Goal: Information Seeking & Learning: Learn about a topic

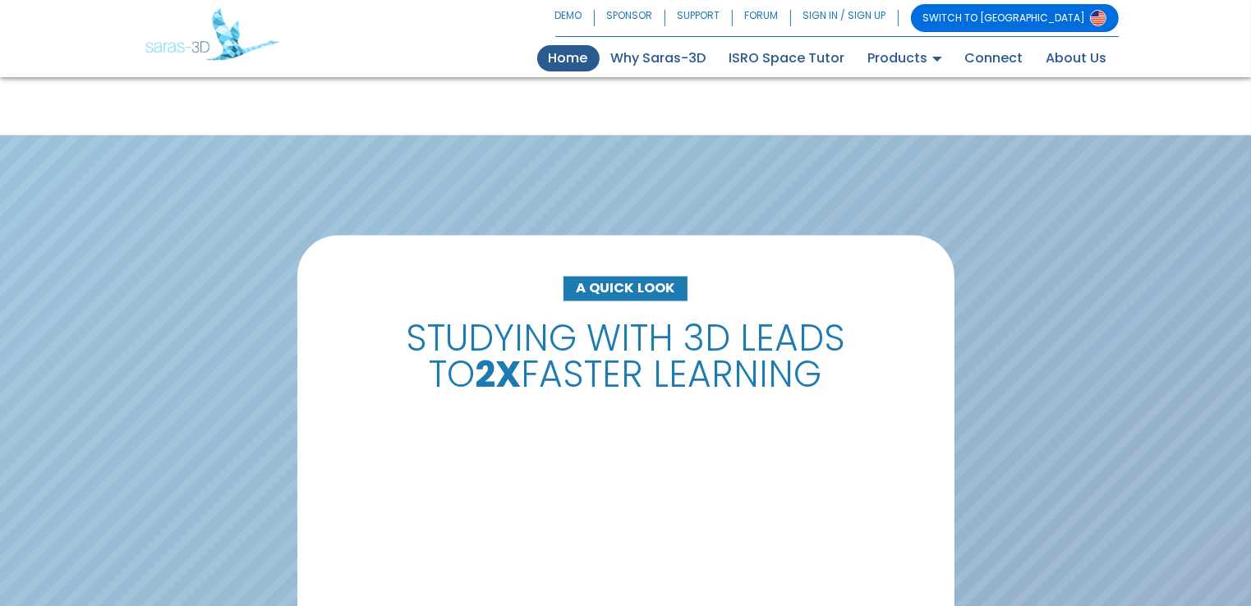
scroll to position [2849, 0]
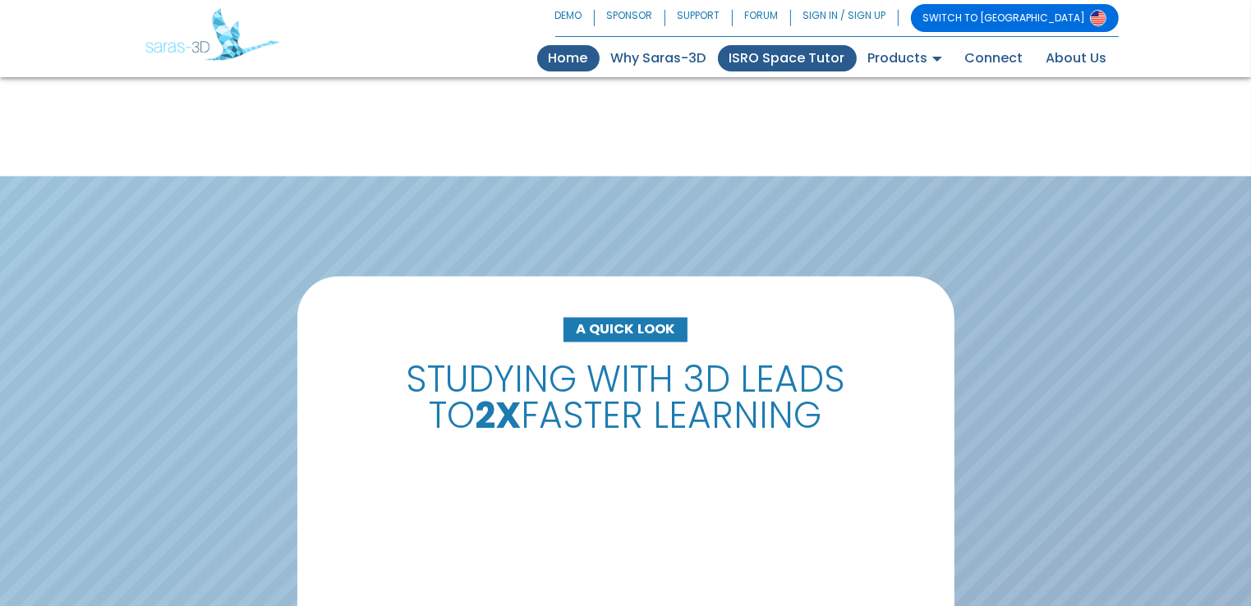
click at [783, 56] on link "ISRO Space Tutor" at bounding box center [787, 58] width 139 height 26
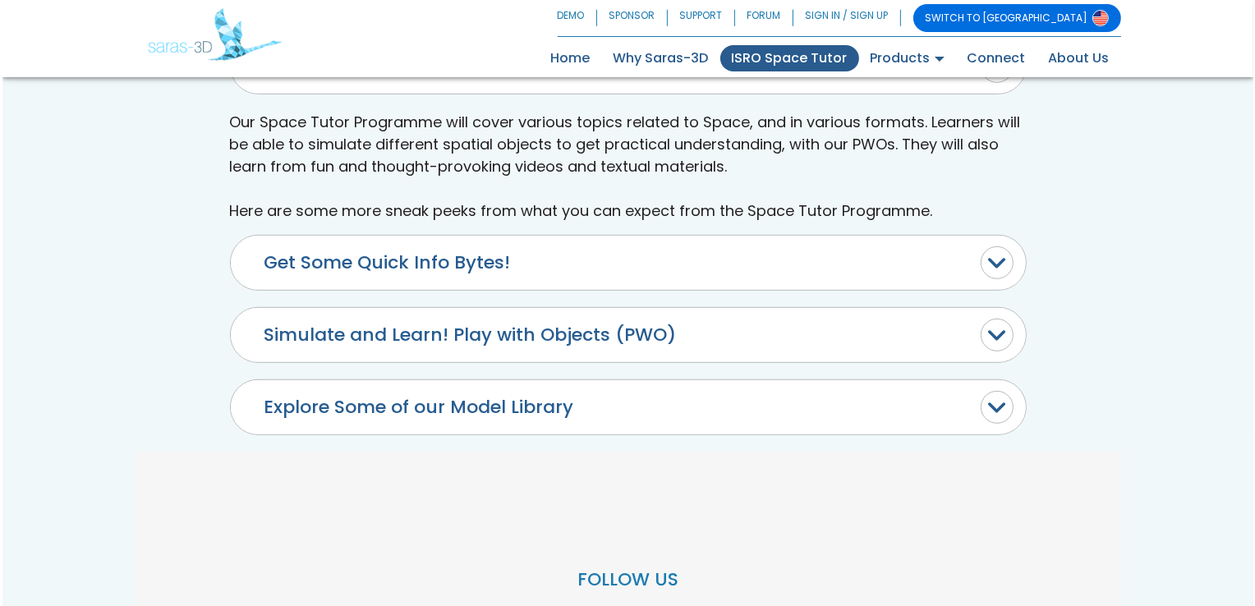
scroll to position [820, 0]
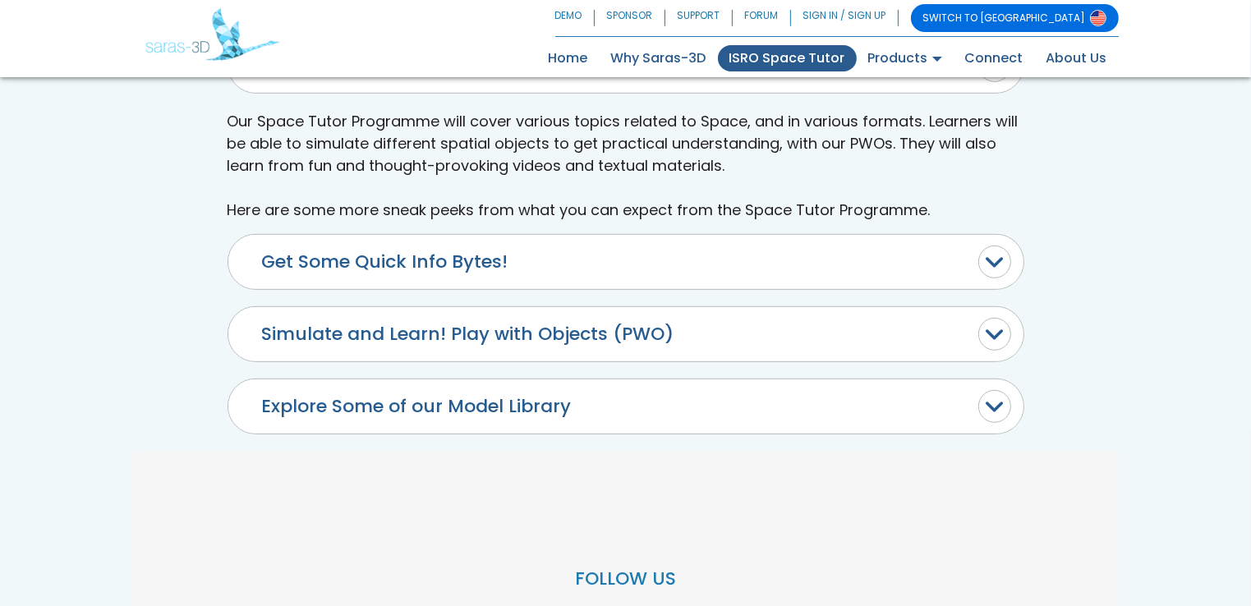
click at [423, 324] on button "Simulate and Learn! Play with Objects (PWO)" at bounding box center [625, 334] width 795 height 54
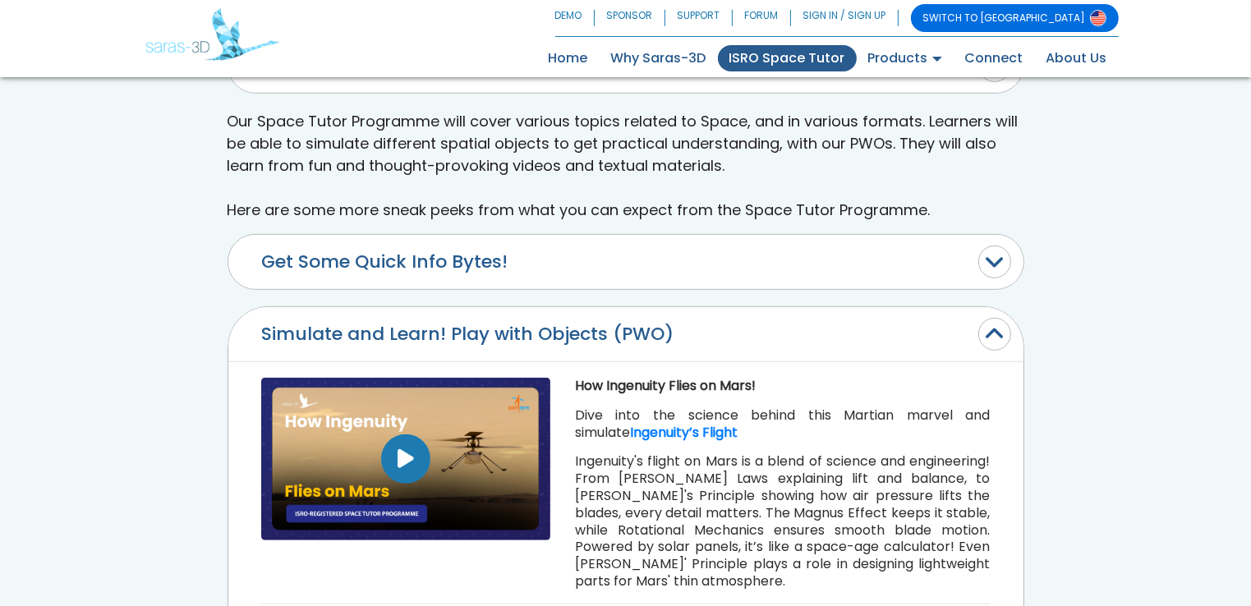
click at [395, 462] on button "button" at bounding box center [405, 458] width 49 height 49
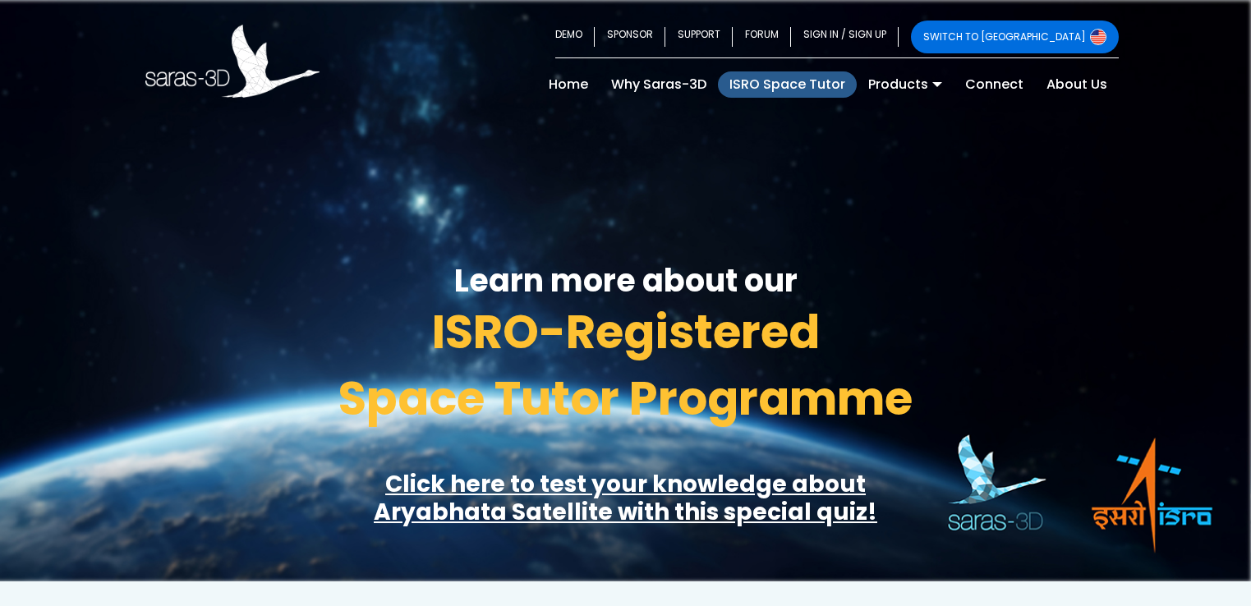
scroll to position [643, 0]
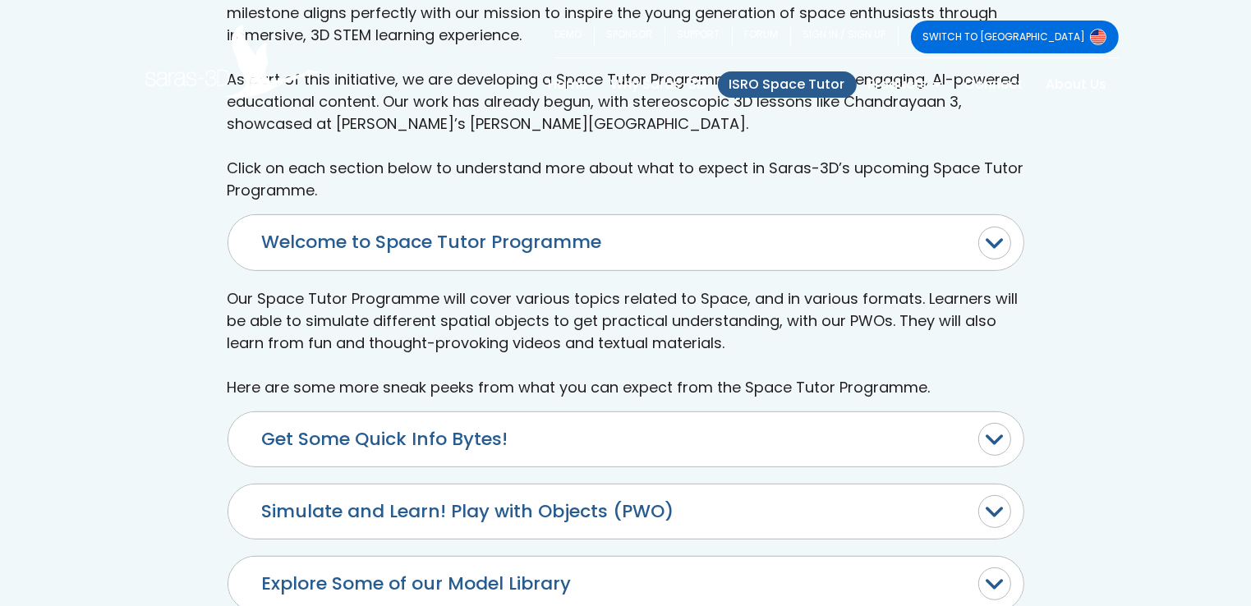
click at [488, 437] on button "Get Some Quick Info Bytes!" at bounding box center [625, 439] width 795 height 54
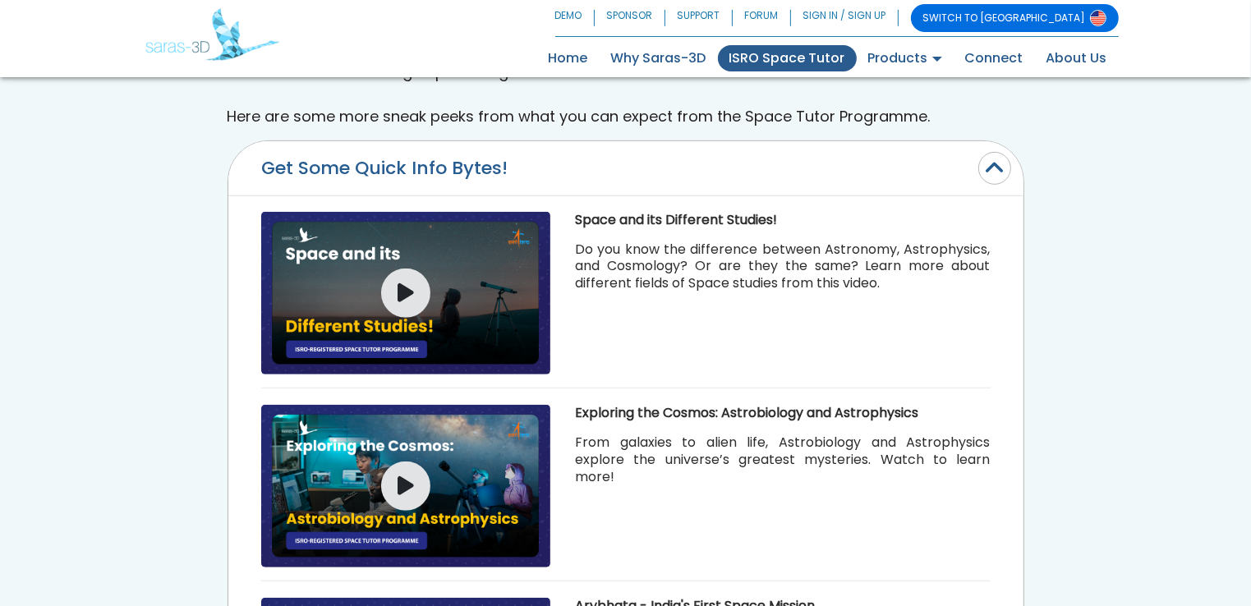
scroll to position [939, 0]
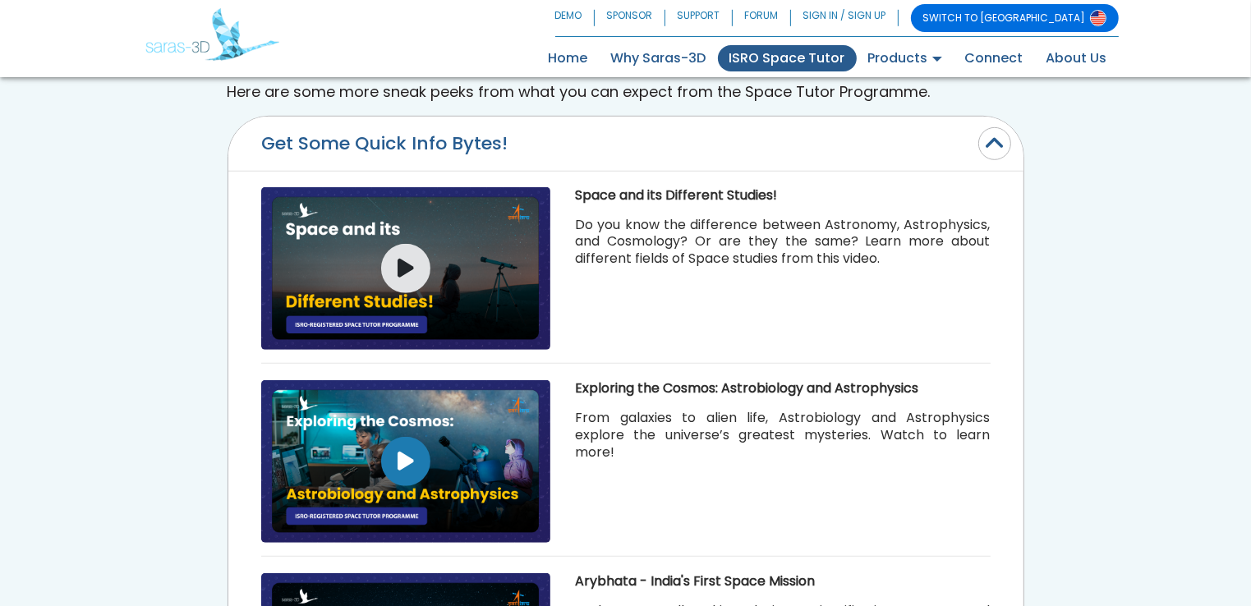
click at [396, 452] on button "button" at bounding box center [405, 461] width 49 height 49
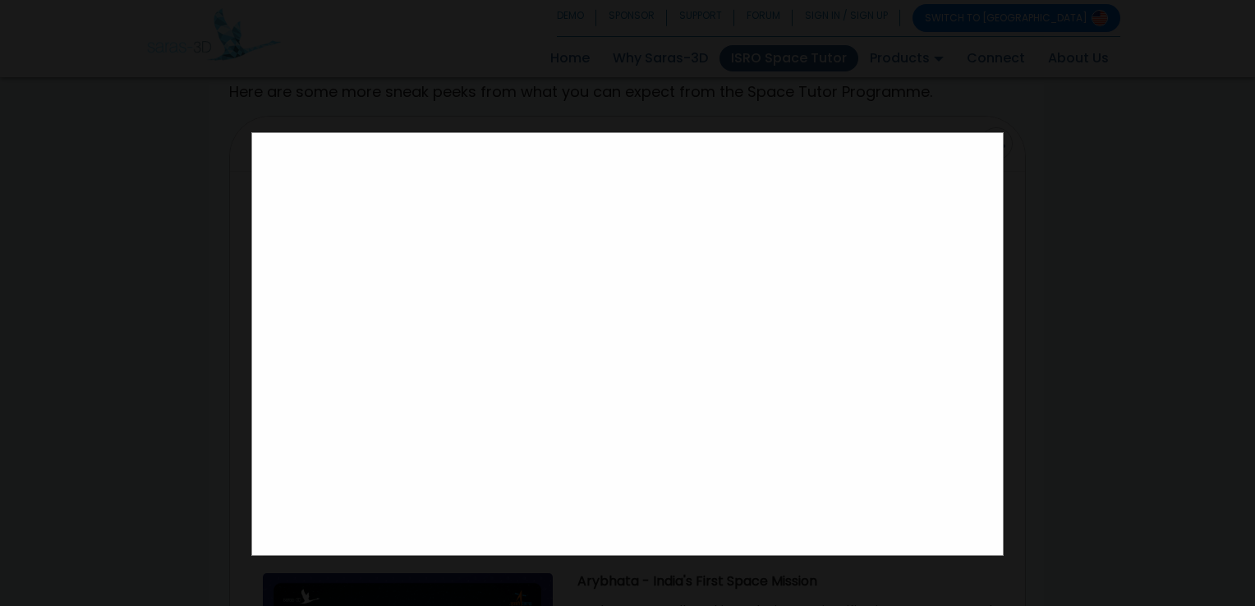
click at [1184, 126] on div at bounding box center [627, 303] width 1255 height 606
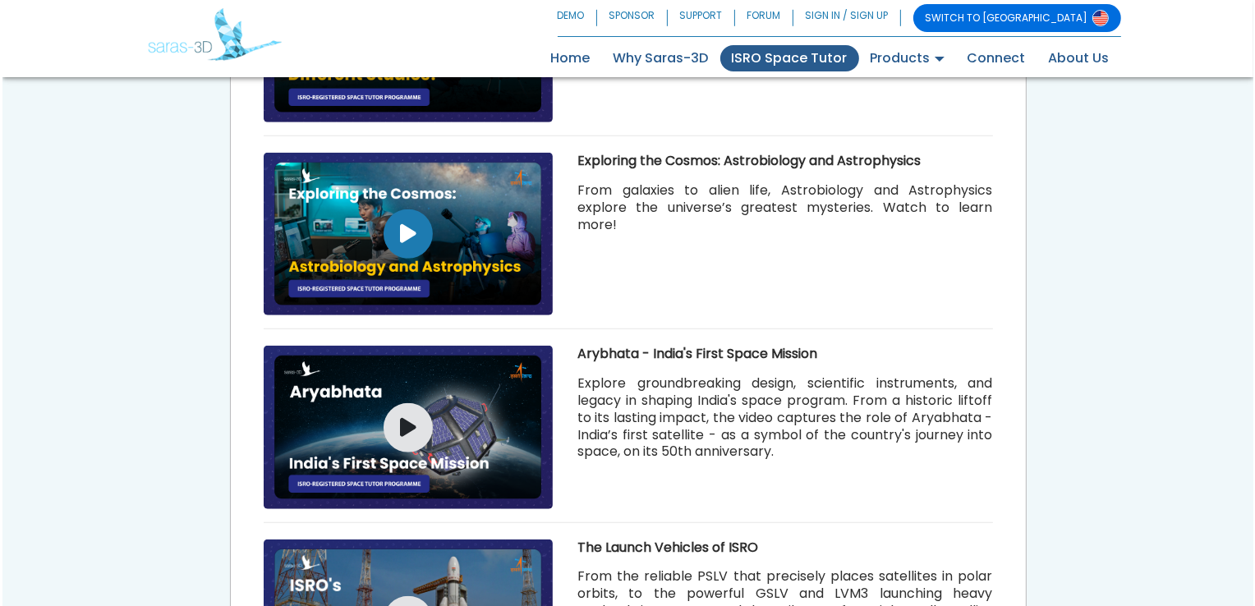
scroll to position [1170, 0]
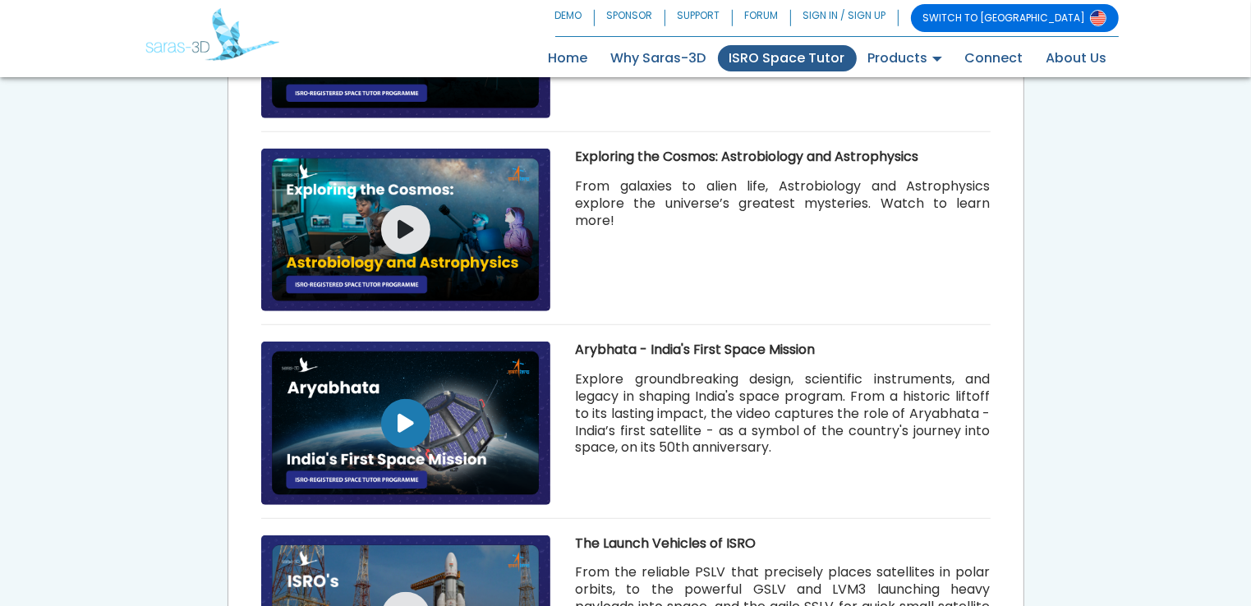
click at [397, 399] on button "button" at bounding box center [405, 423] width 49 height 49
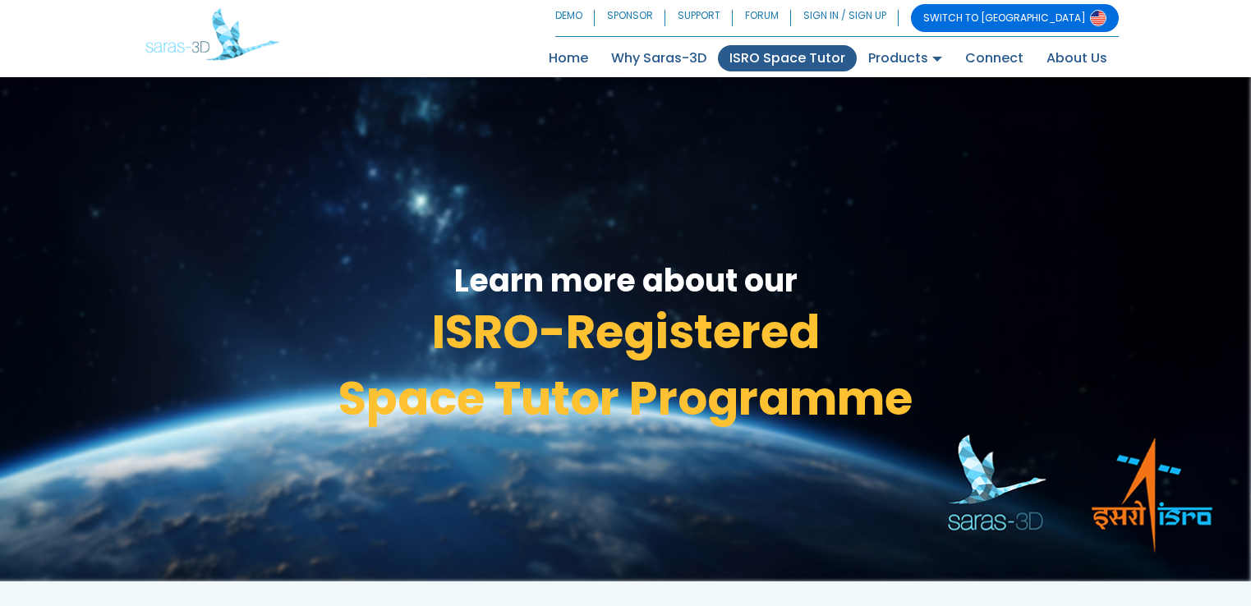
scroll to position [1004, 0]
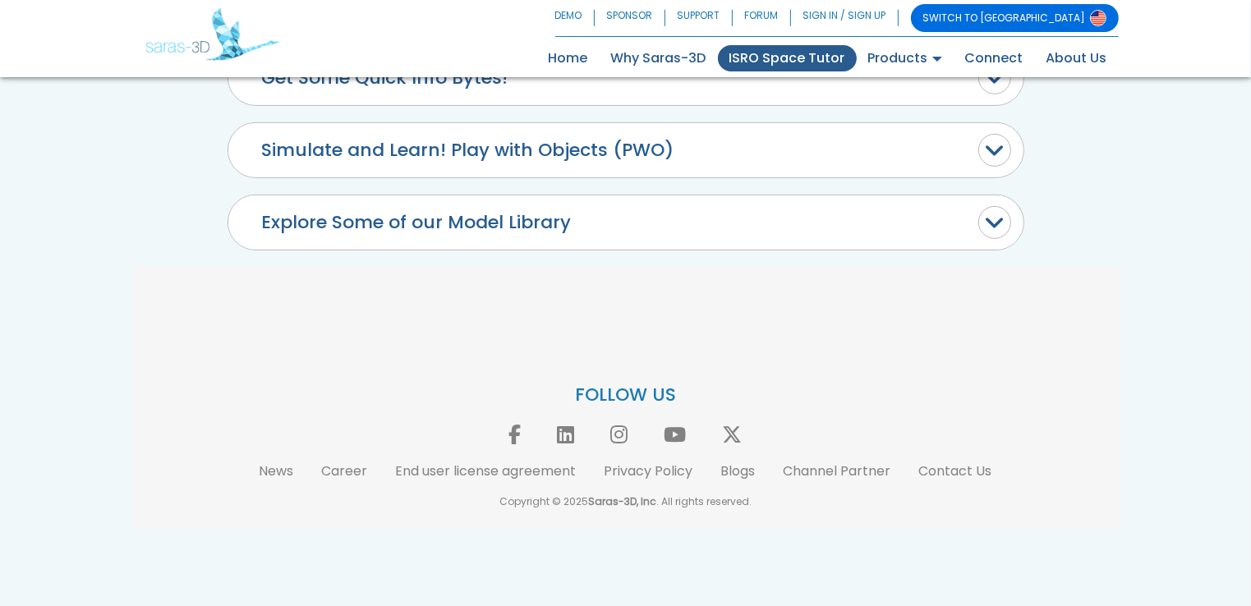
click at [524, 215] on button "Explore Some of our Model Library" at bounding box center [625, 222] width 795 height 54
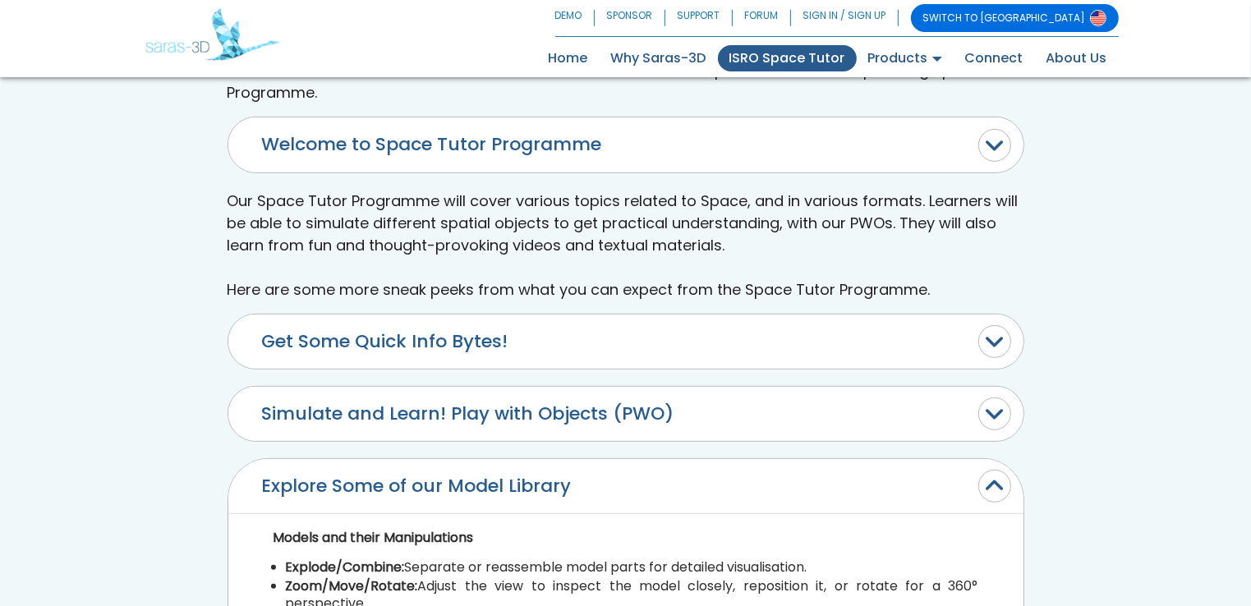
scroll to position [742, 0]
click at [539, 409] on button "Simulate and Learn! Play with Objects (PWO)" at bounding box center [625, 413] width 795 height 54
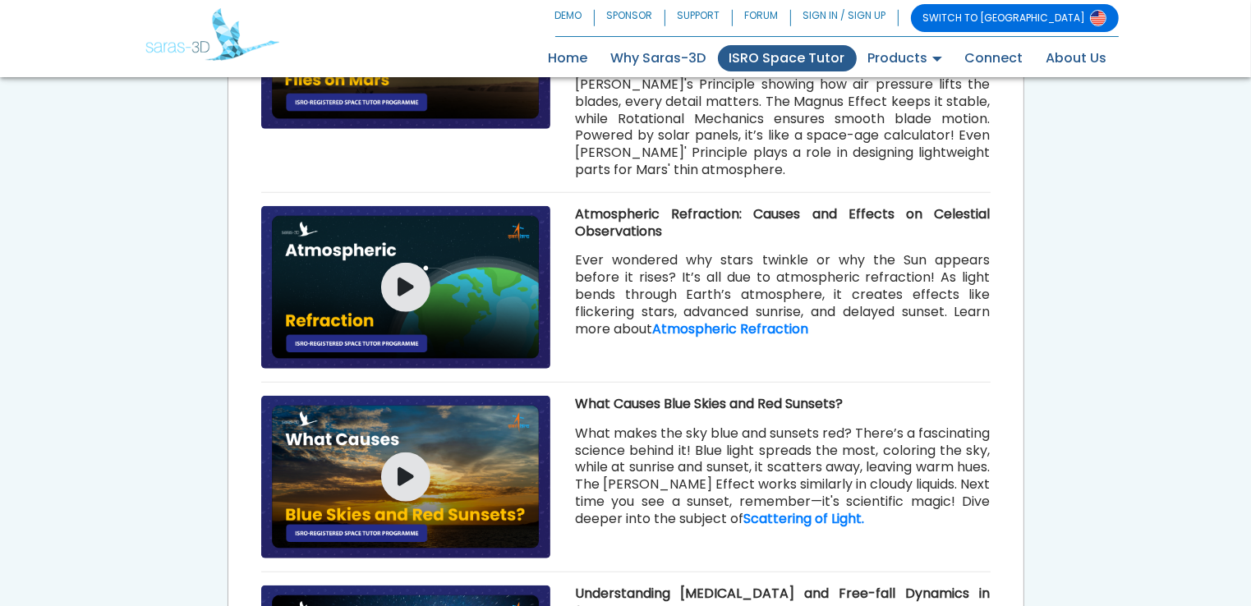
scroll to position [1233, 0]
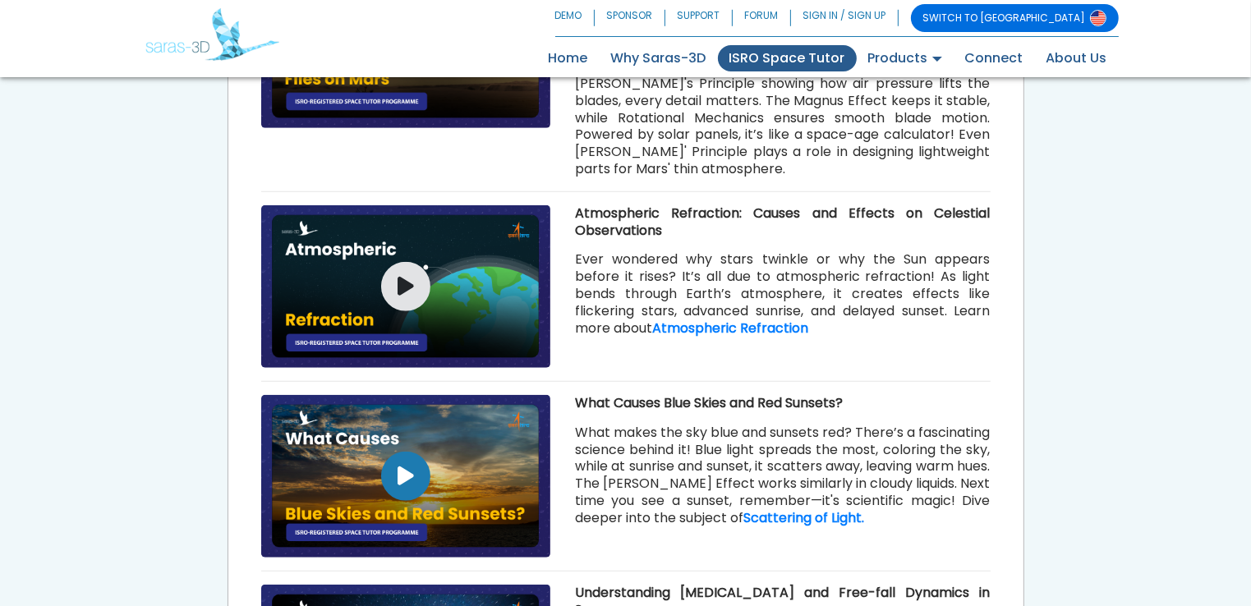
click at [399, 483] on icon "button" at bounding box center [405, 476] width 16 height 21
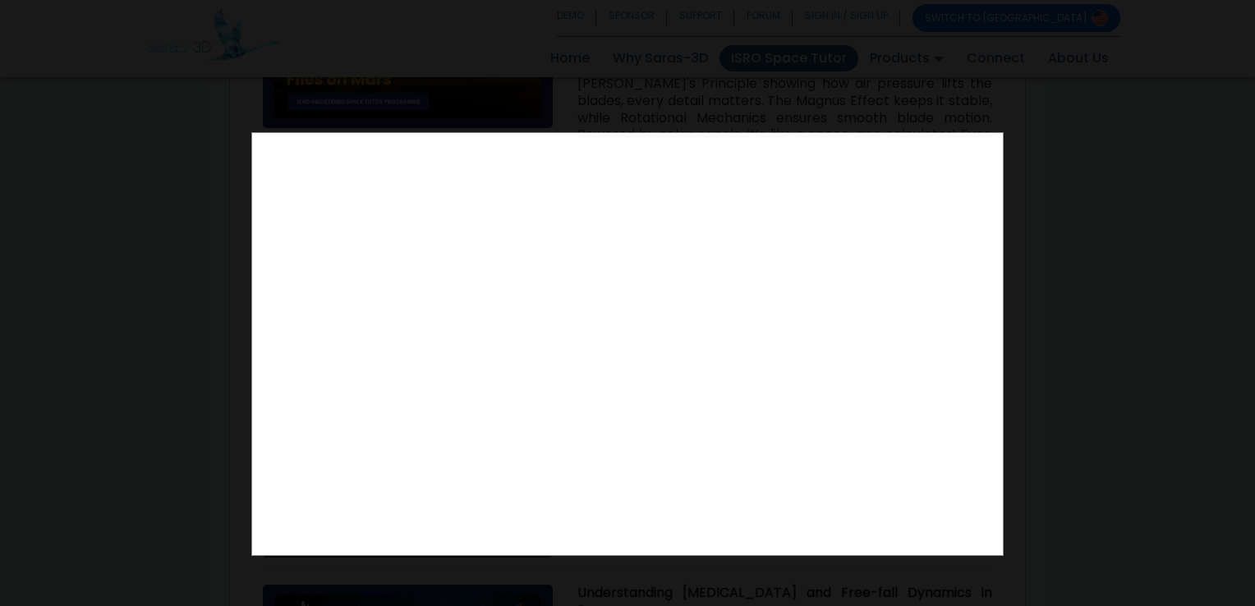
click at [1080, 122] on div at bounding box center [627, 303] width 1255 height 606
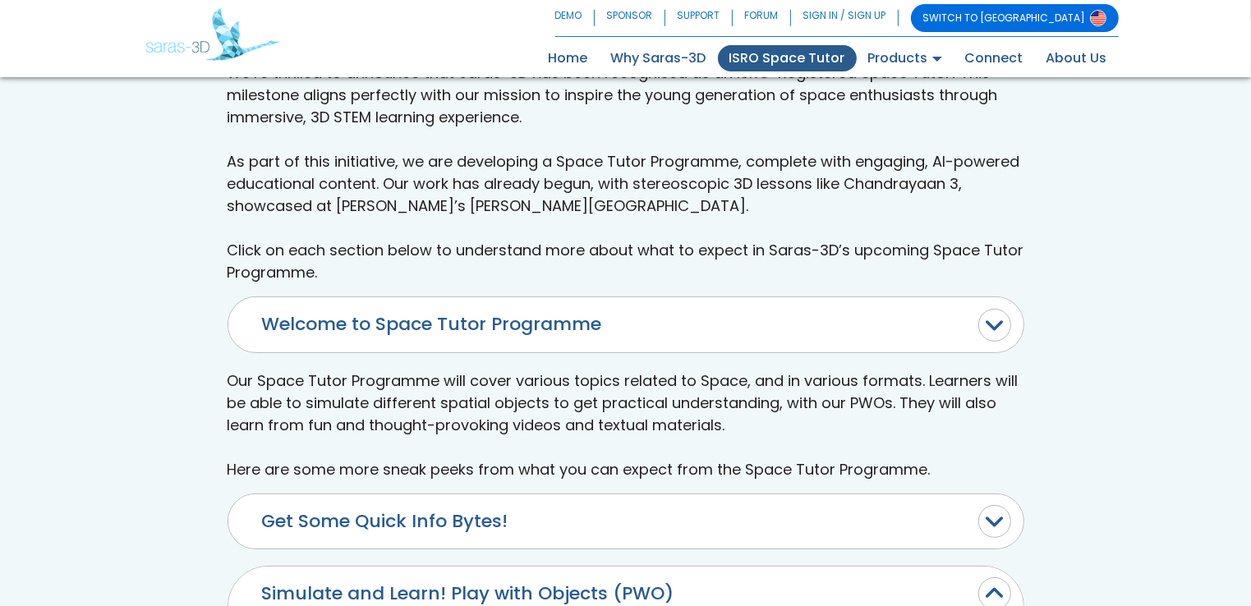
scroll to position [562, 0]
click at [402, 517] on button "Get Some Quick Info Bytes!" at bounding box center [625, 521] width 795 height 54
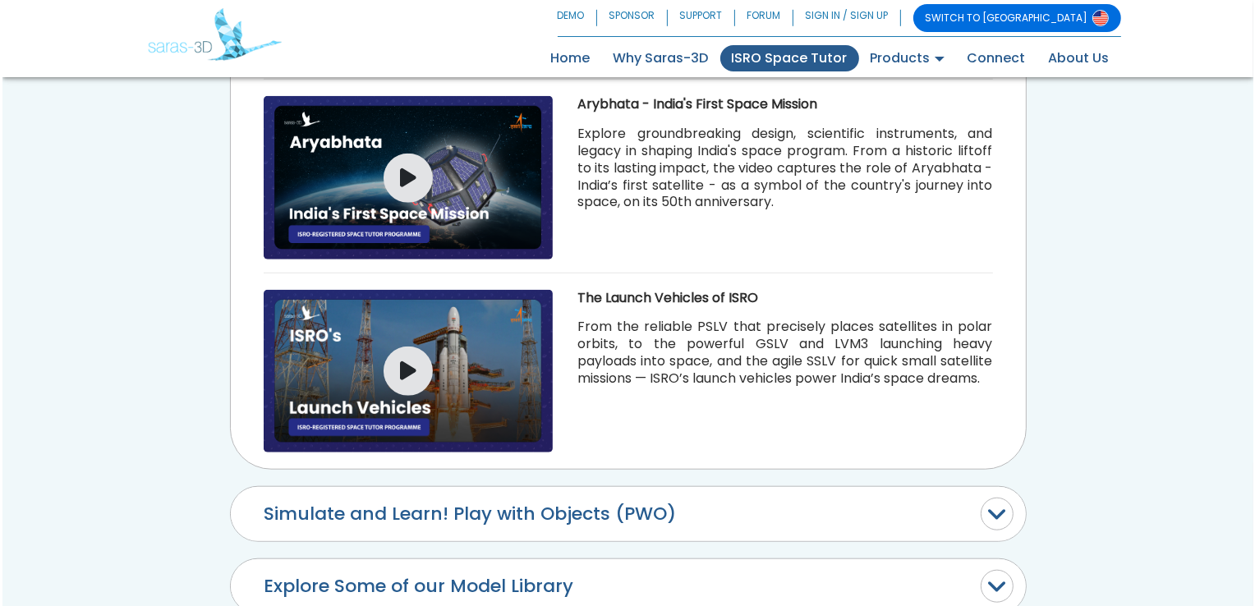
scroll to position [1472, 0]
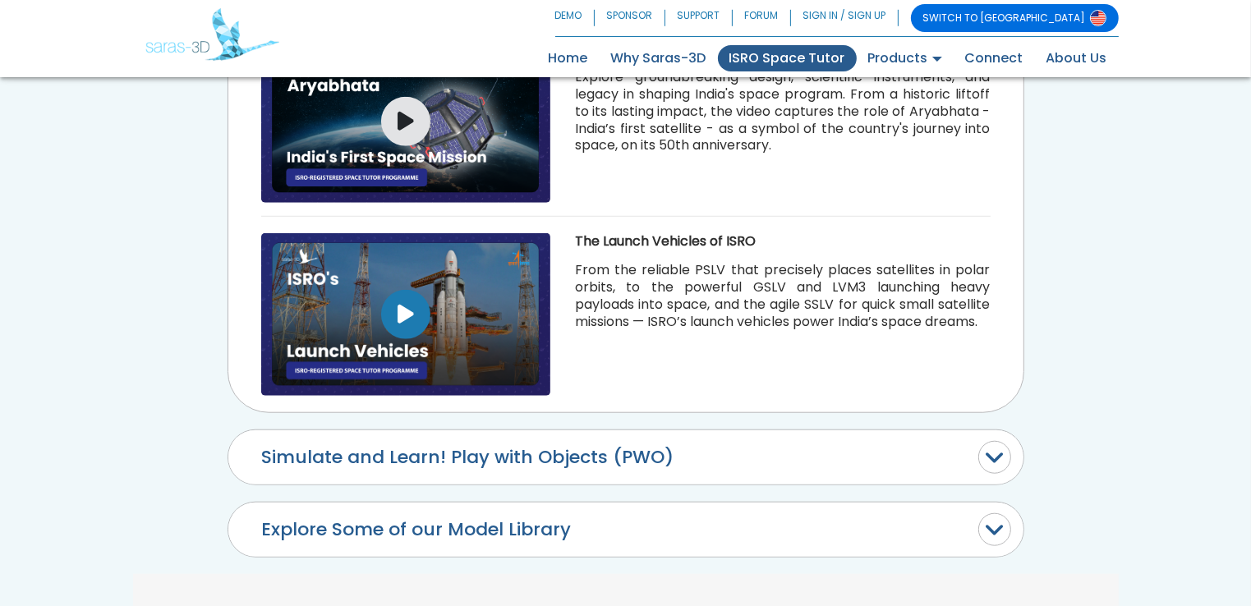
click at [408, 310] on icon "button" at bounding box center [405, 314] width 16 height 21
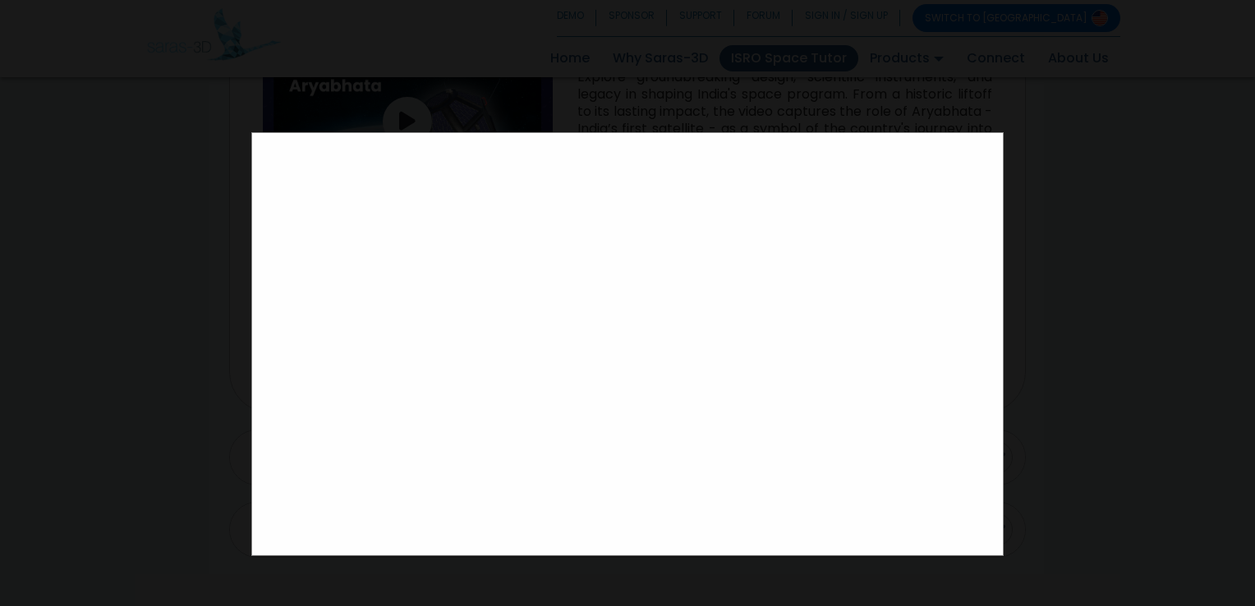
click at [181, 99] on div at bounding box center [627, 303] width 1255 height 606
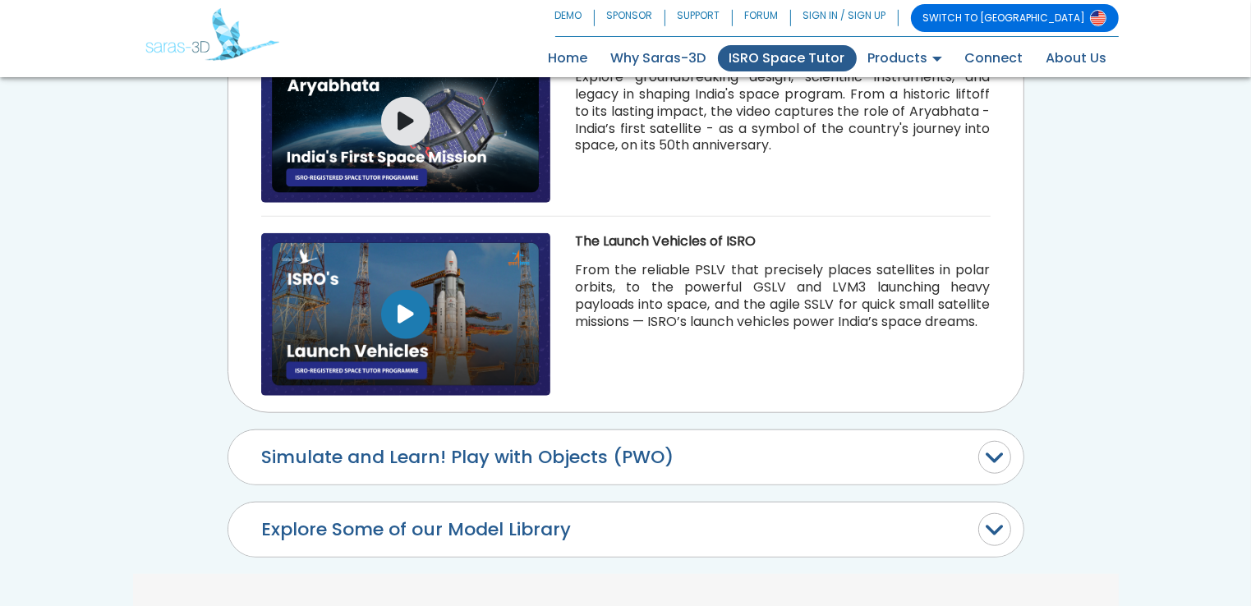
click at [414, 307] on button "button" at bounding box center [405, 314] width 49 height 49
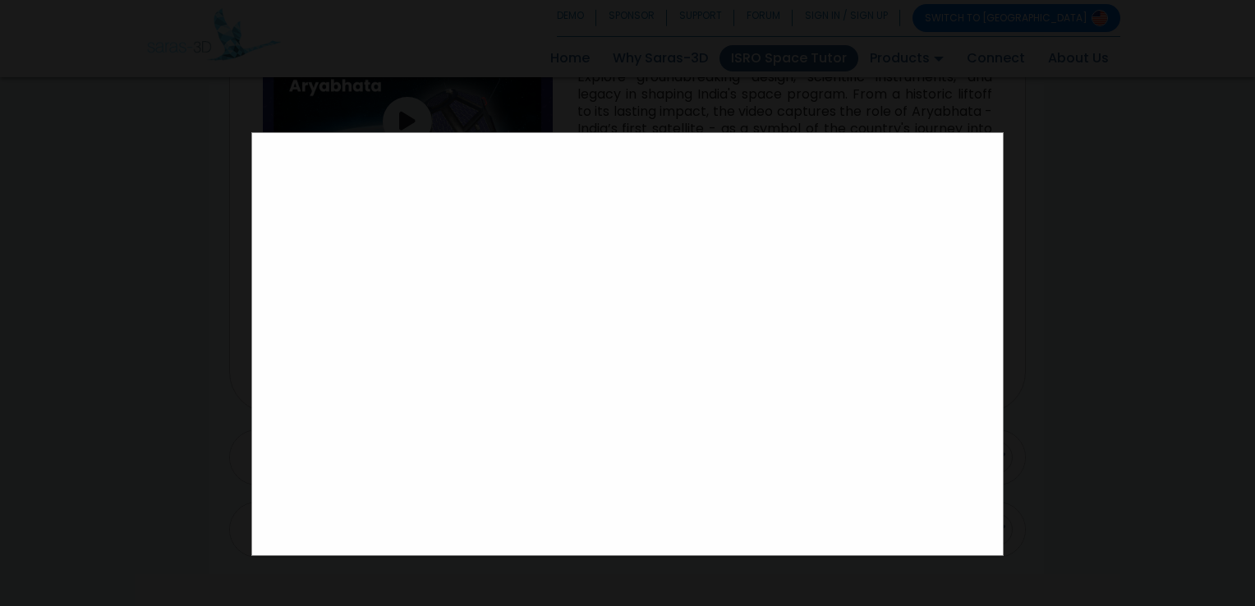
click at [121, 154] on div at bounding box center [627, 303] width 1255 height 606
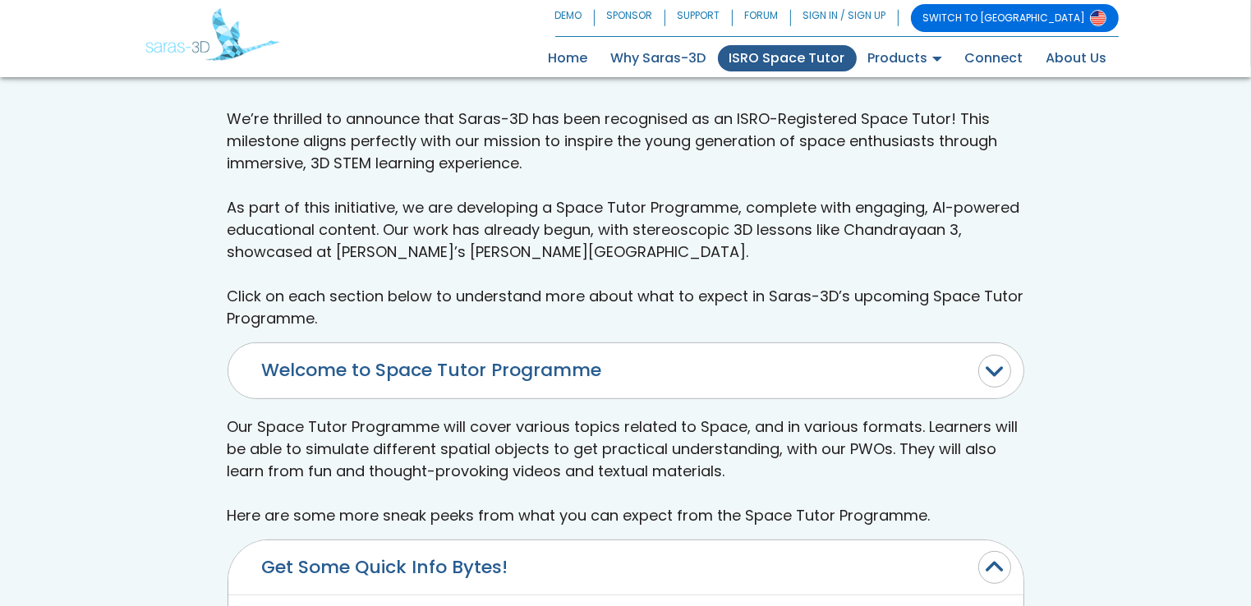
scroll to position [514, 0]
click at [562, 63] on link "Home (current)" at bounding box center [568, 58] width 62 height 26
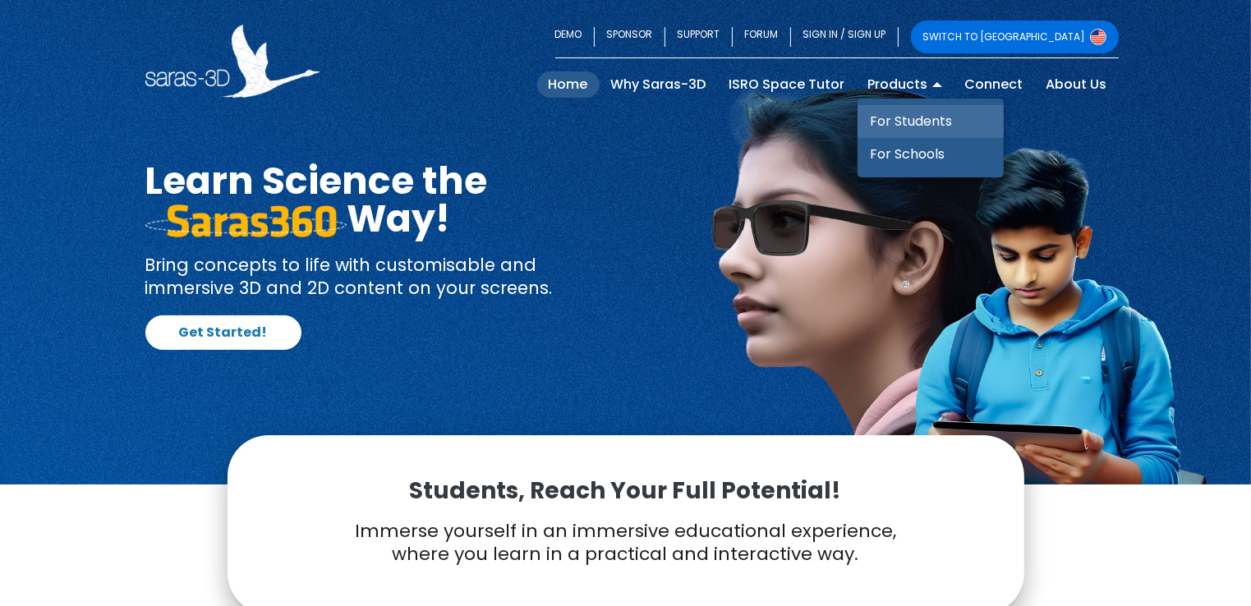
click at [913, 116] on link "For Students" at bounding box center [930, 121] width 146 height 33
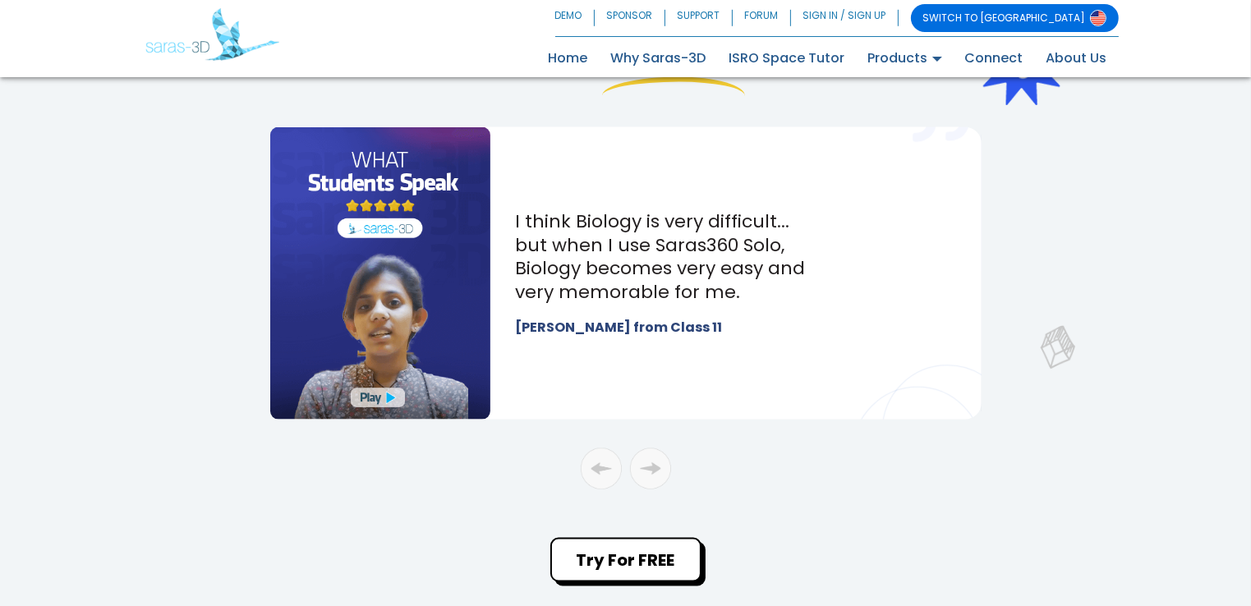
scroll to position [2348, 0]
click at [375, 398] on img at bounding box center [380, 274] width 221 height 292
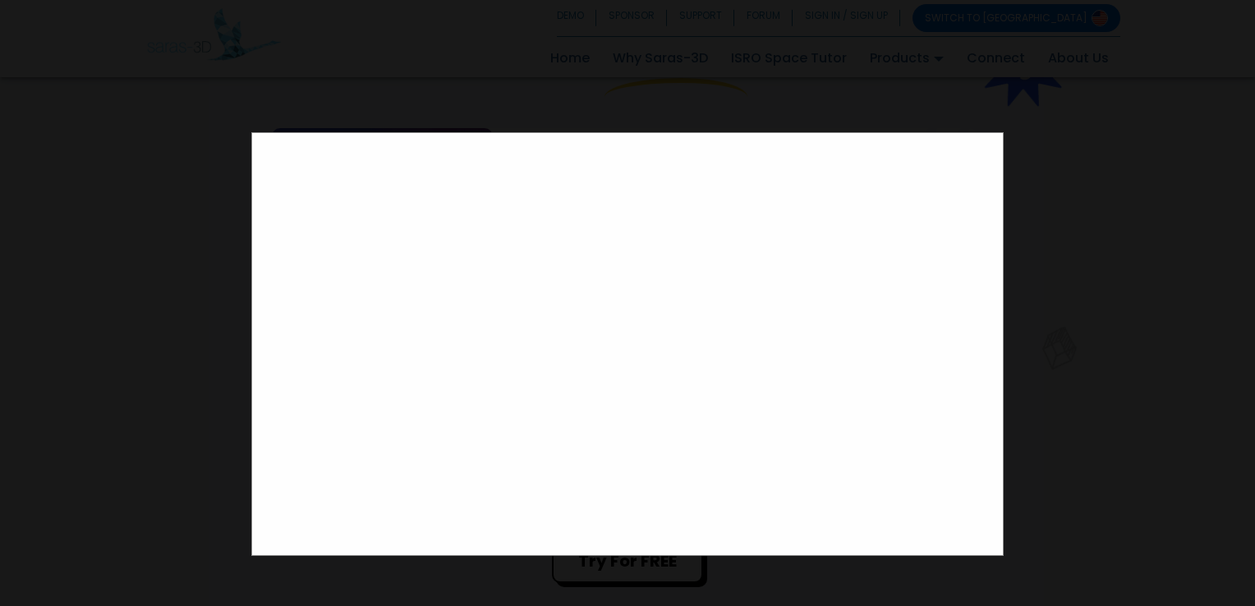
click at [1169, 255] on div at bounding box center [627, 303] width 1255 height 606
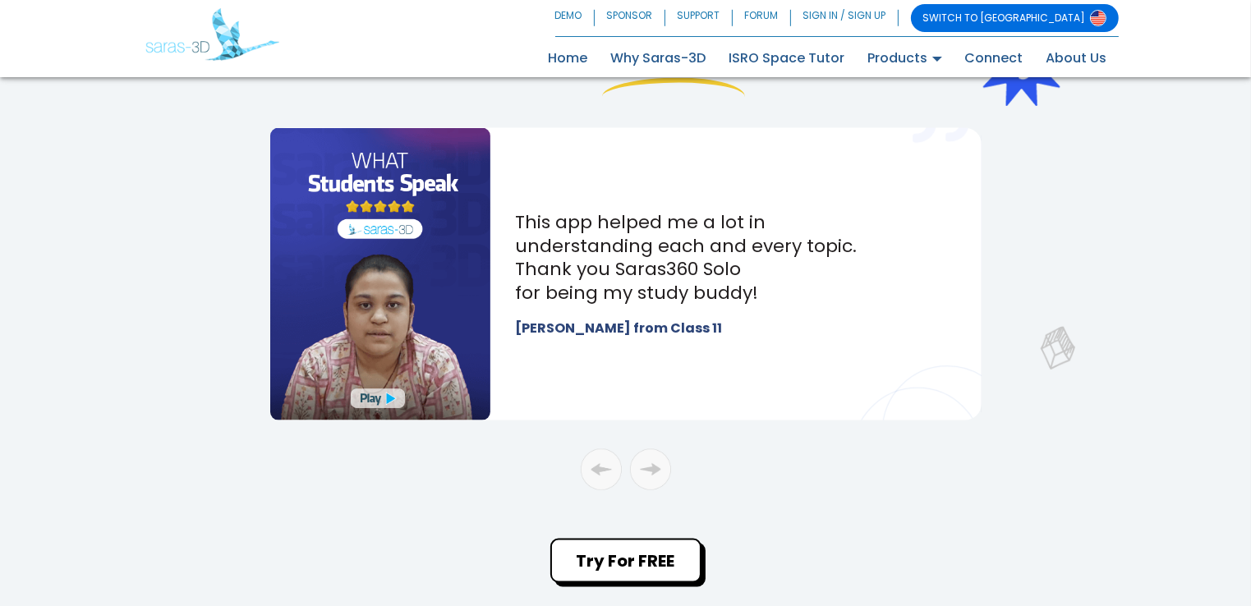
click at [174, 296] on div "I think Biology is very difficult... but when I use Saras360 Solo, Biology beco…" at bounding box center [625, 313] width 985 height 371
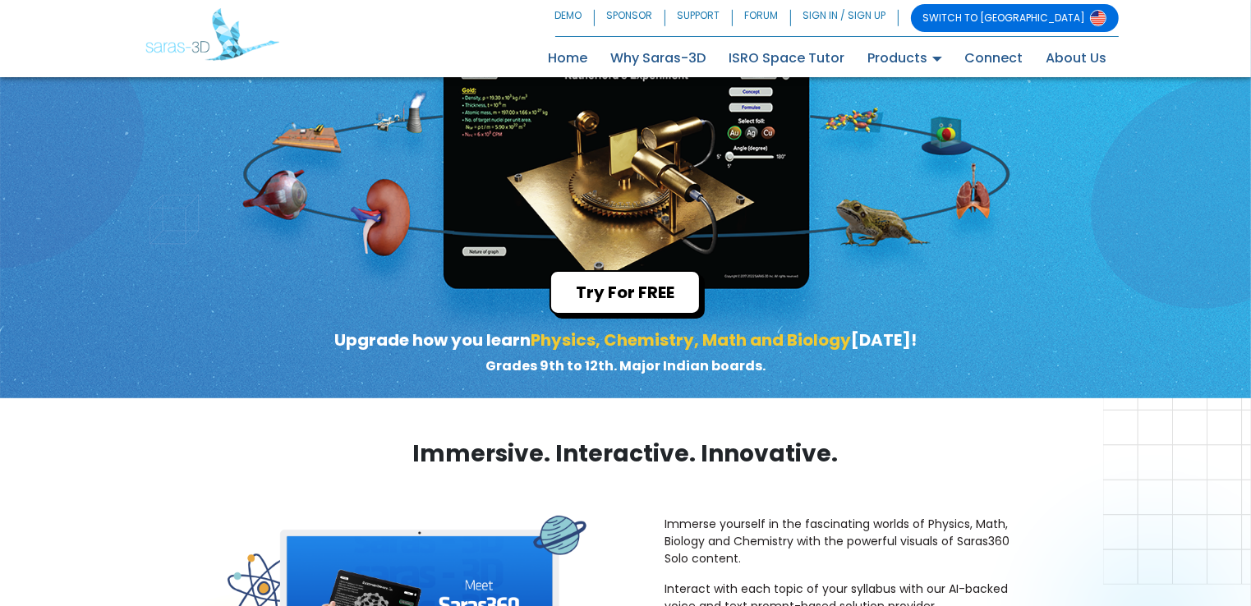
scroll to position [0, 0]
